Goal: Information Seeking & Learning: Learn about a topic

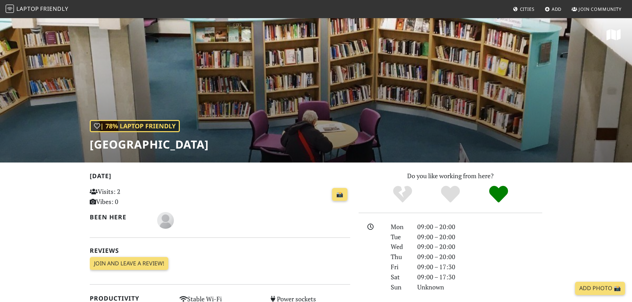
click at [45, 9] on span "Friendly" at bounding box center [54, 9] width 28 height 8
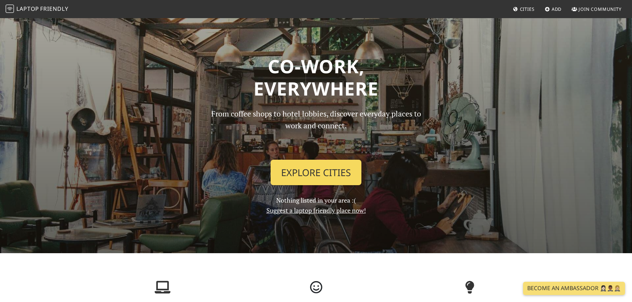
click at [308, 167] on link "Explore Cities" at bounding box center [316, 173] width 91 height 26
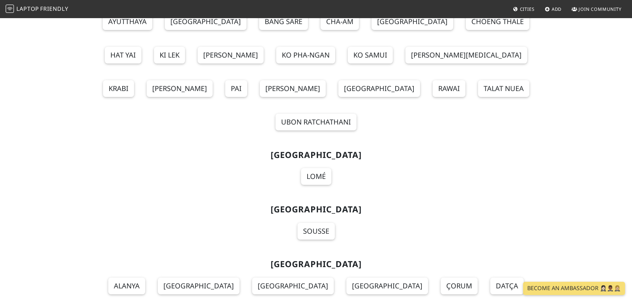
scroll to position [7786, 0]
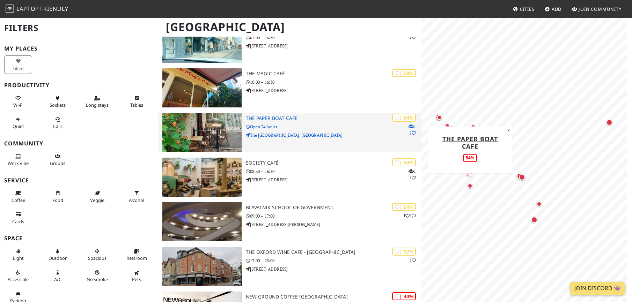
scroll to position [664, 0]
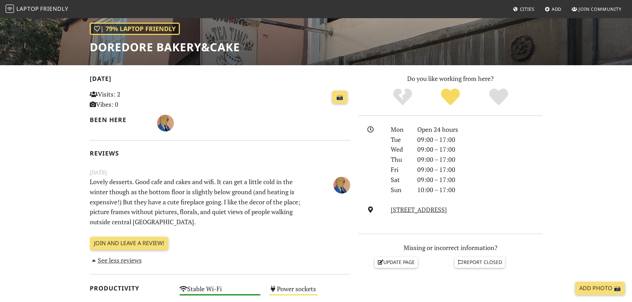
scroll to position [31, 0]
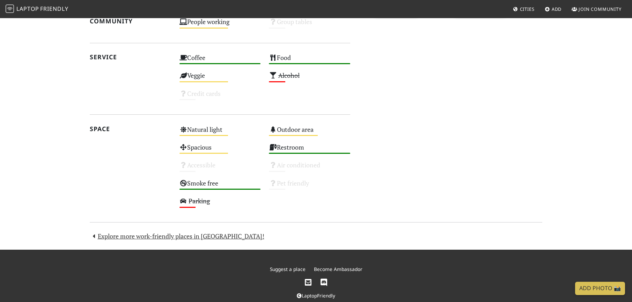
scroll to position [362, 0]
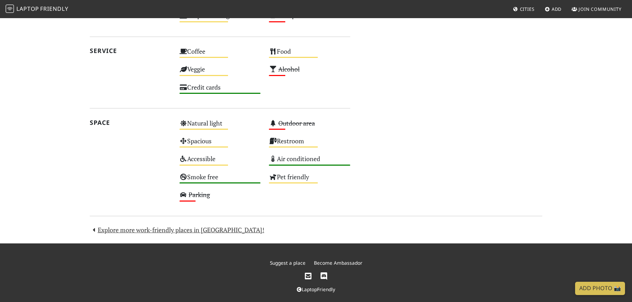
scroll to position [362, 0]
